Goal: Task Accomplishment & Management: Use online tool/utility

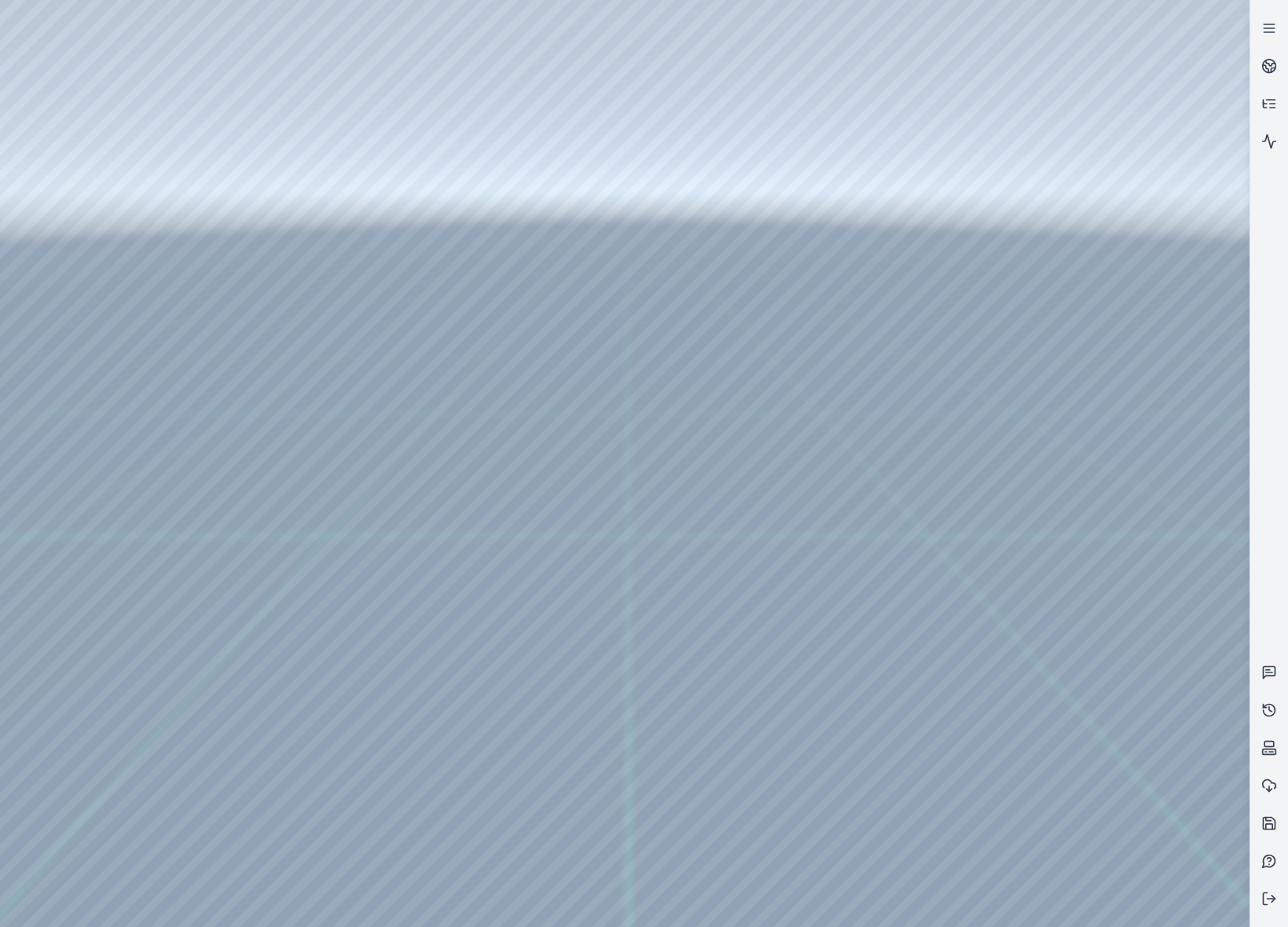
drag, startPoint x: 1057, startPoint y: 339, endPoint x: 808, endPoint y: 416, distance: 260.6
drag, startPoint x: 831, startPoint y: 357, endPoint x: 1194, endPoint y: 367, distance: 363.1
click at [976, 199] on div at bounding box center [624, 463] width 1249 height 927
drag, startPoint x: 993, startPoint y: 192, endPoint x: 652, endPoint y: 480, distance: 446.3
drag, startPoint x: 696, startPoint y: 357, endPoint x: 663, endPoint y: 488, distance: 135.1
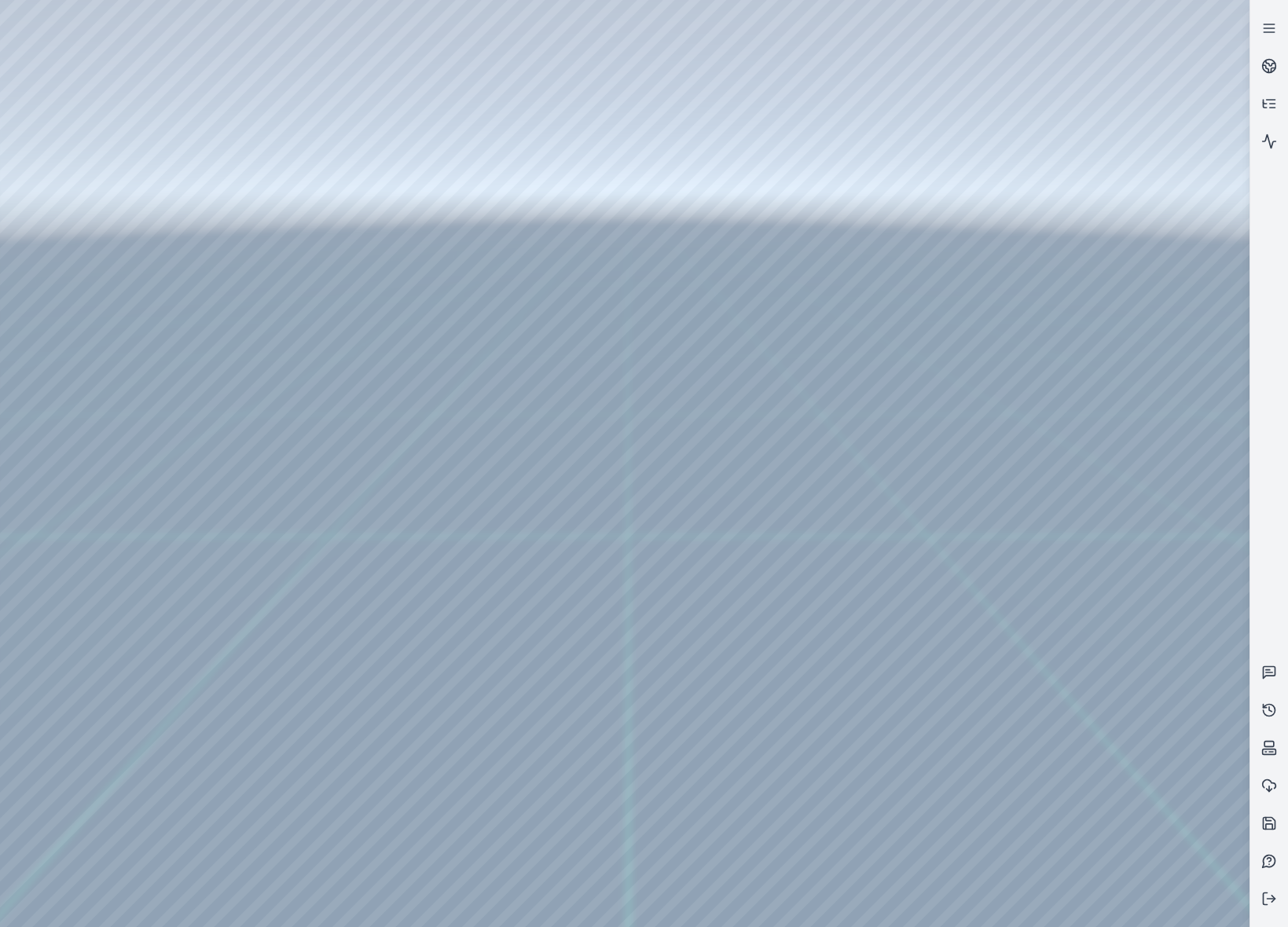
drag, startPoint x: 705, startPoint y: 397, endPoint x: 657, endPoint y: 314, distance: 95.9
click at [587, 532] on div at bounding box center [624, 463] width 1249 height 927
click at [642, 597] on div at bounding box center [624, 463] width 1249 height 927
